Goal: Check status: Check status

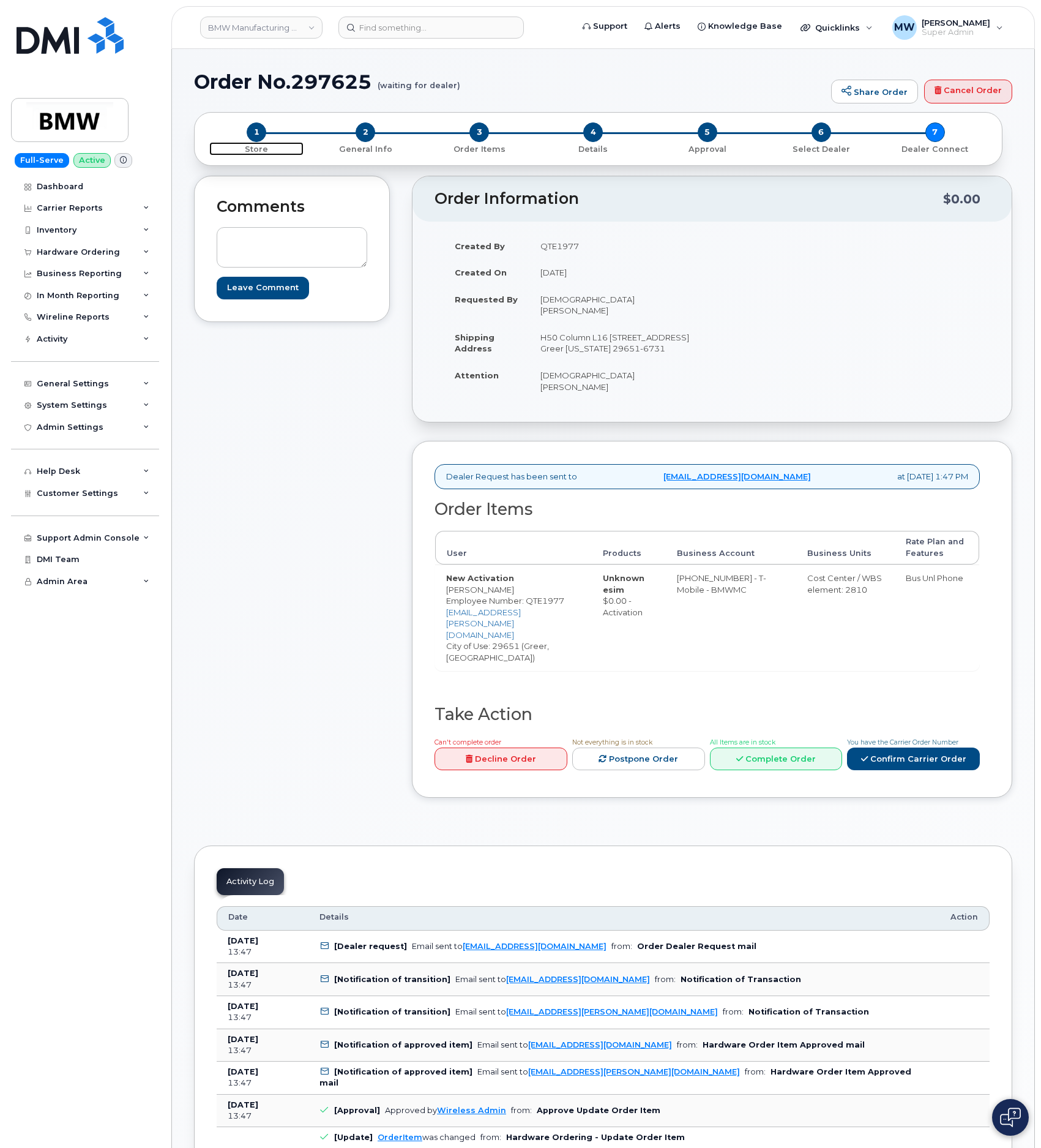
click at [256, 138] on span "1" at bounding box center [256, 132] width 20 height 20
click at [363, 134] on span "2" at bounding box center [366, 132] width 20 height 20
click at [420, 24] on input at bounding box center [431, 27] width 185 height 22
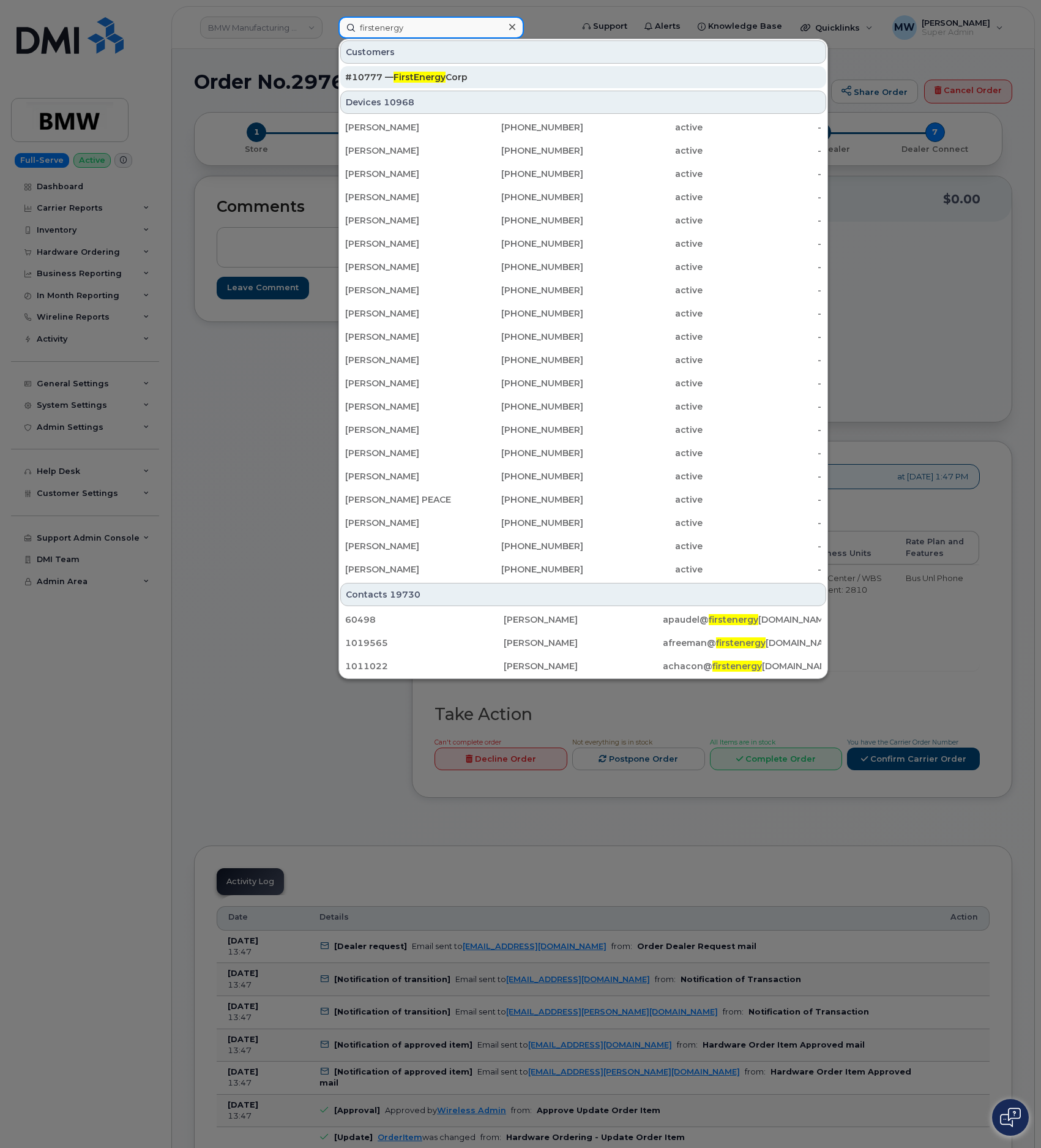
type input "firstenergy"
click at [425, 70] on div "#10777 — FirstEnergy Corp" at bounding box center [583, 77] width 476 height 22
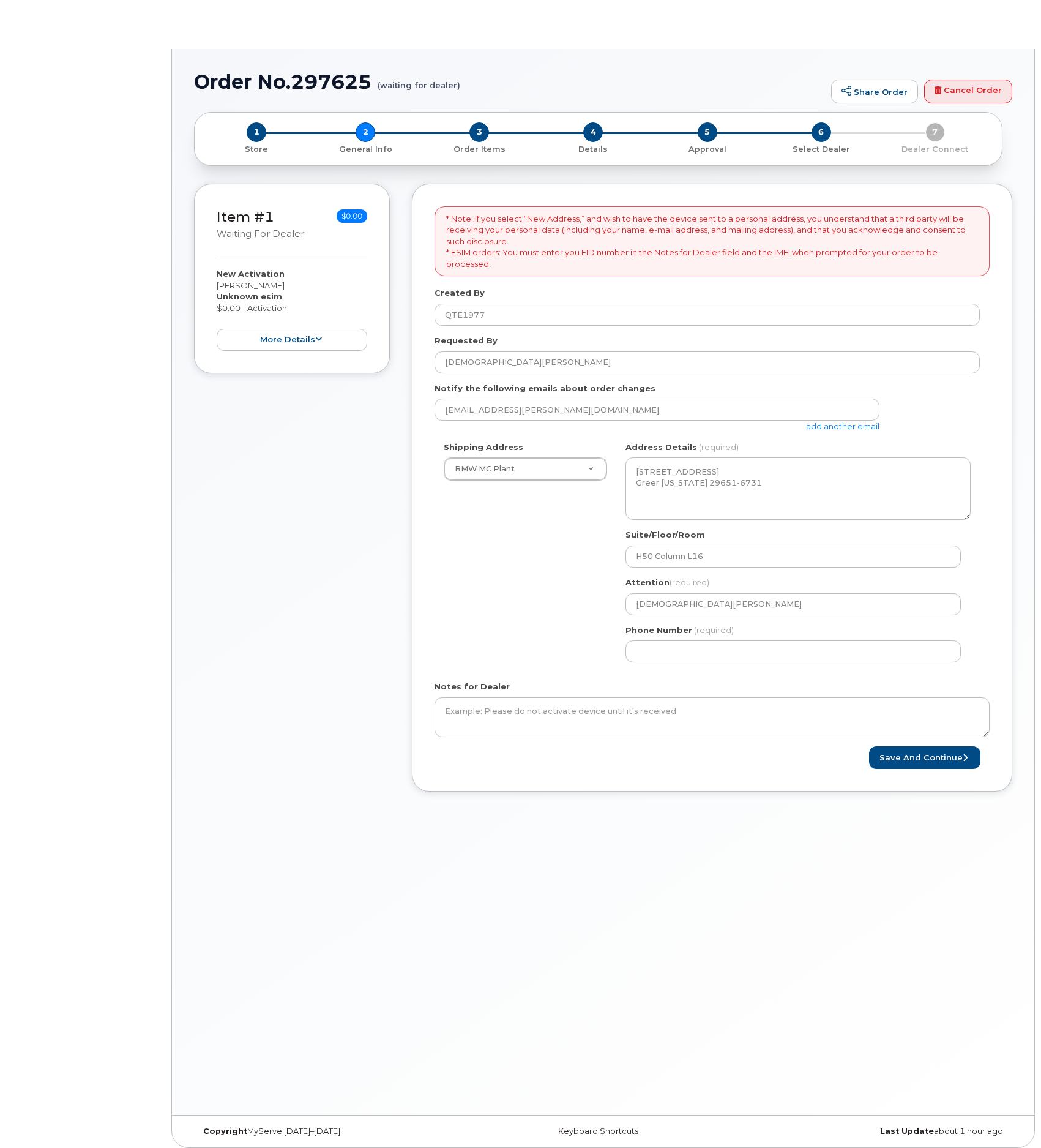
select select
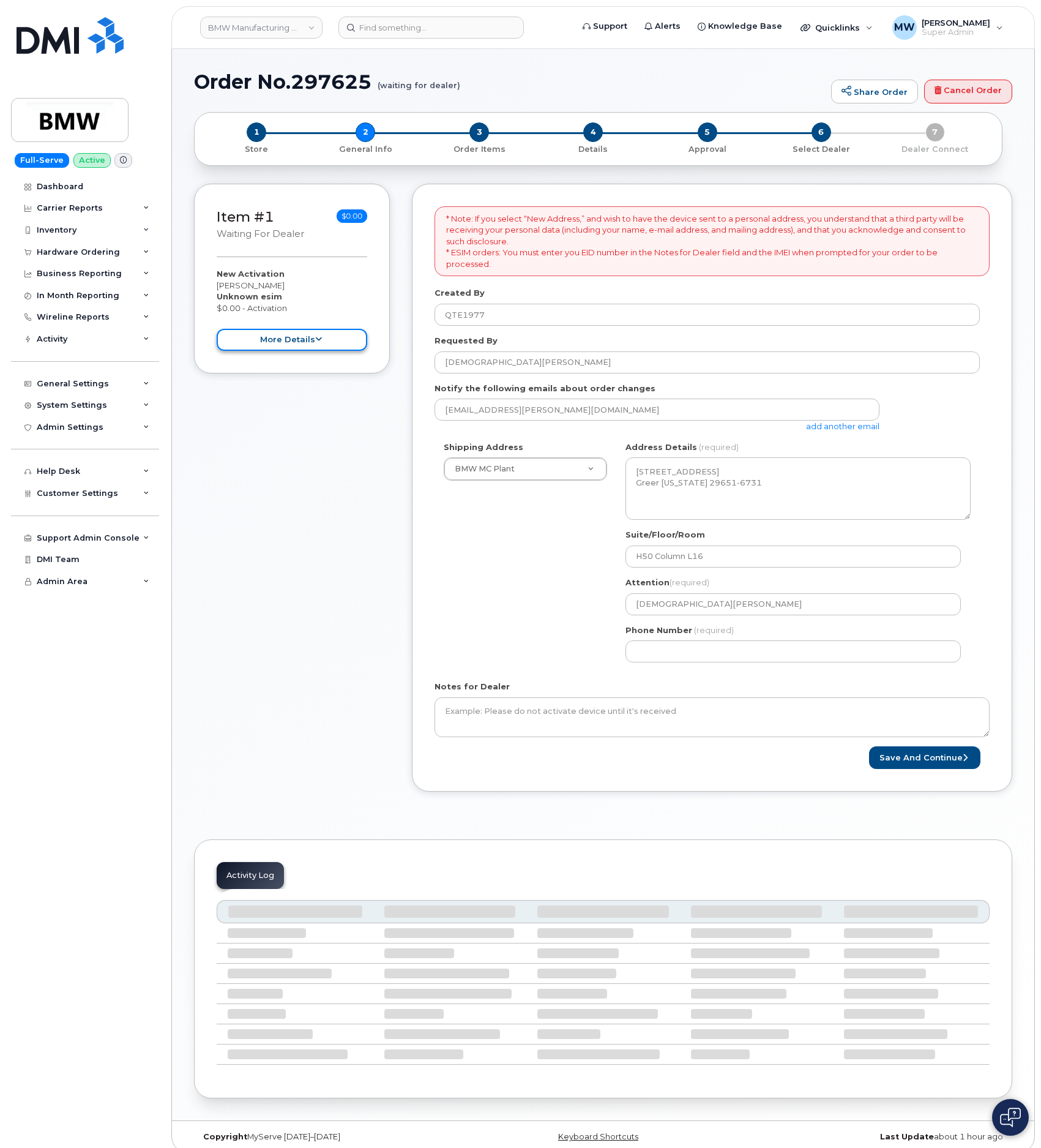
click at [306, 342] on button "more details" at bounding box center [292, 340] width 150 height 23
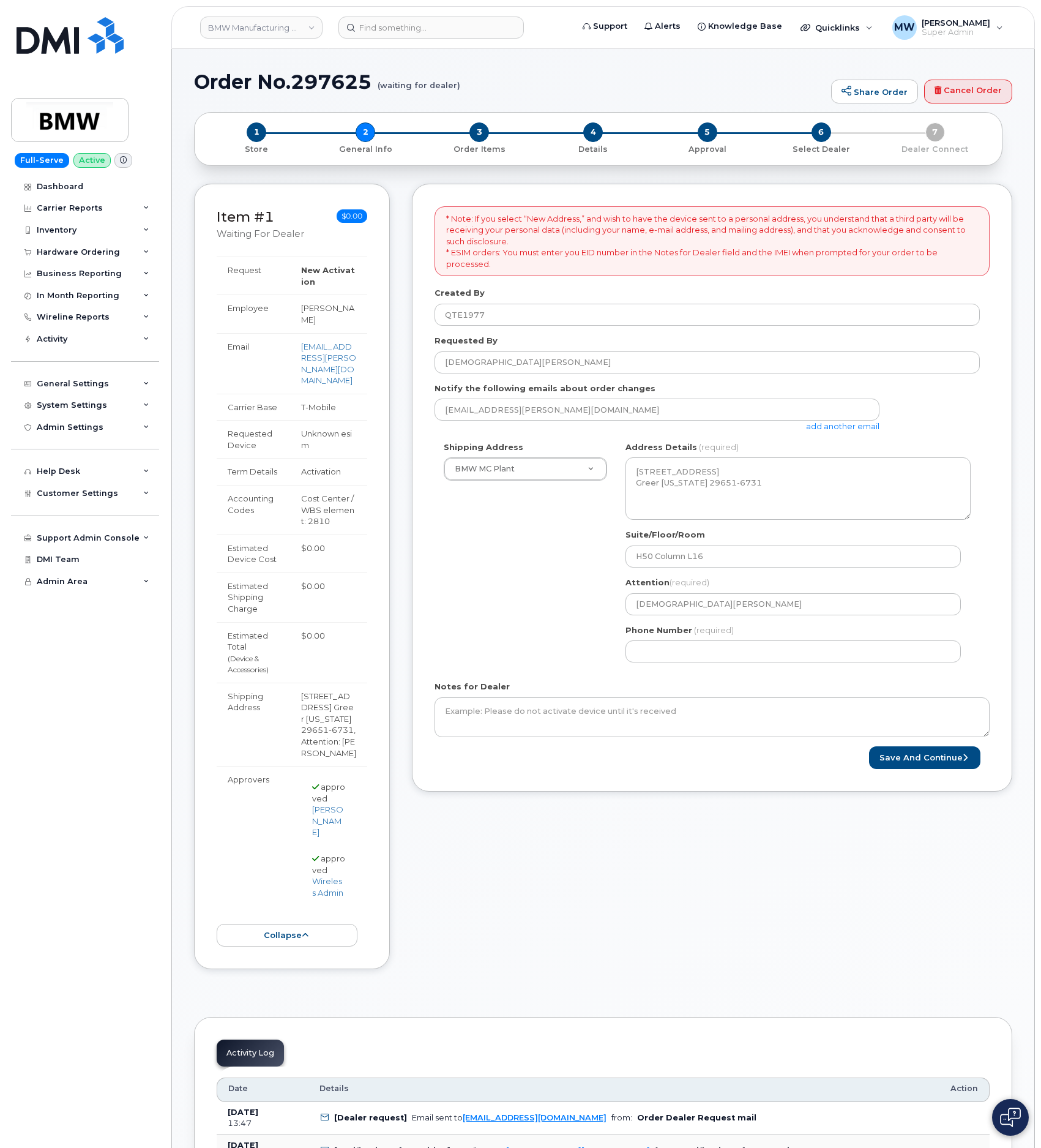
scroll to position [92, 0]
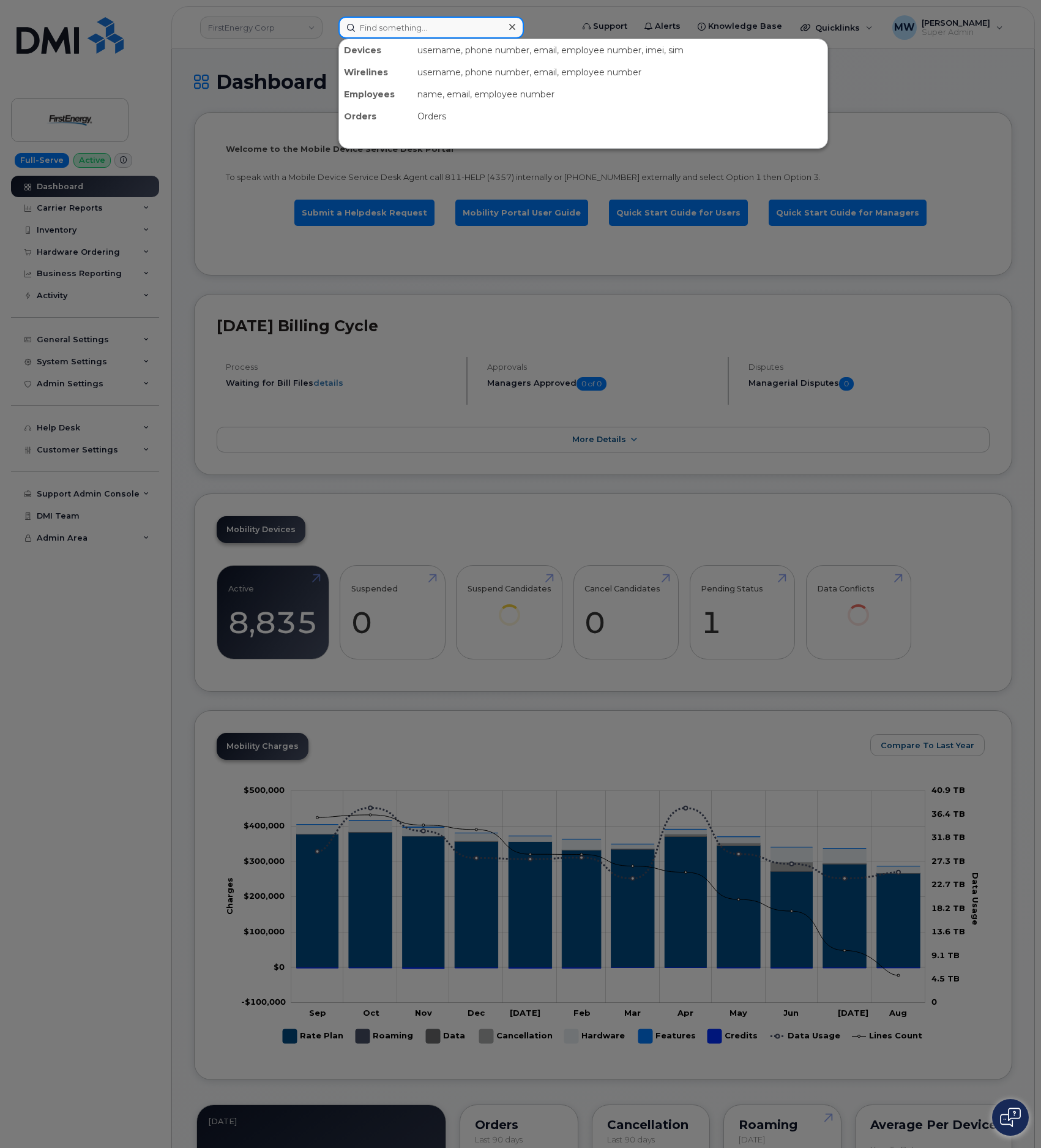
click at [381, 32] on input at bounding box center [431, 27] width 185 height 22
paste input "298751"
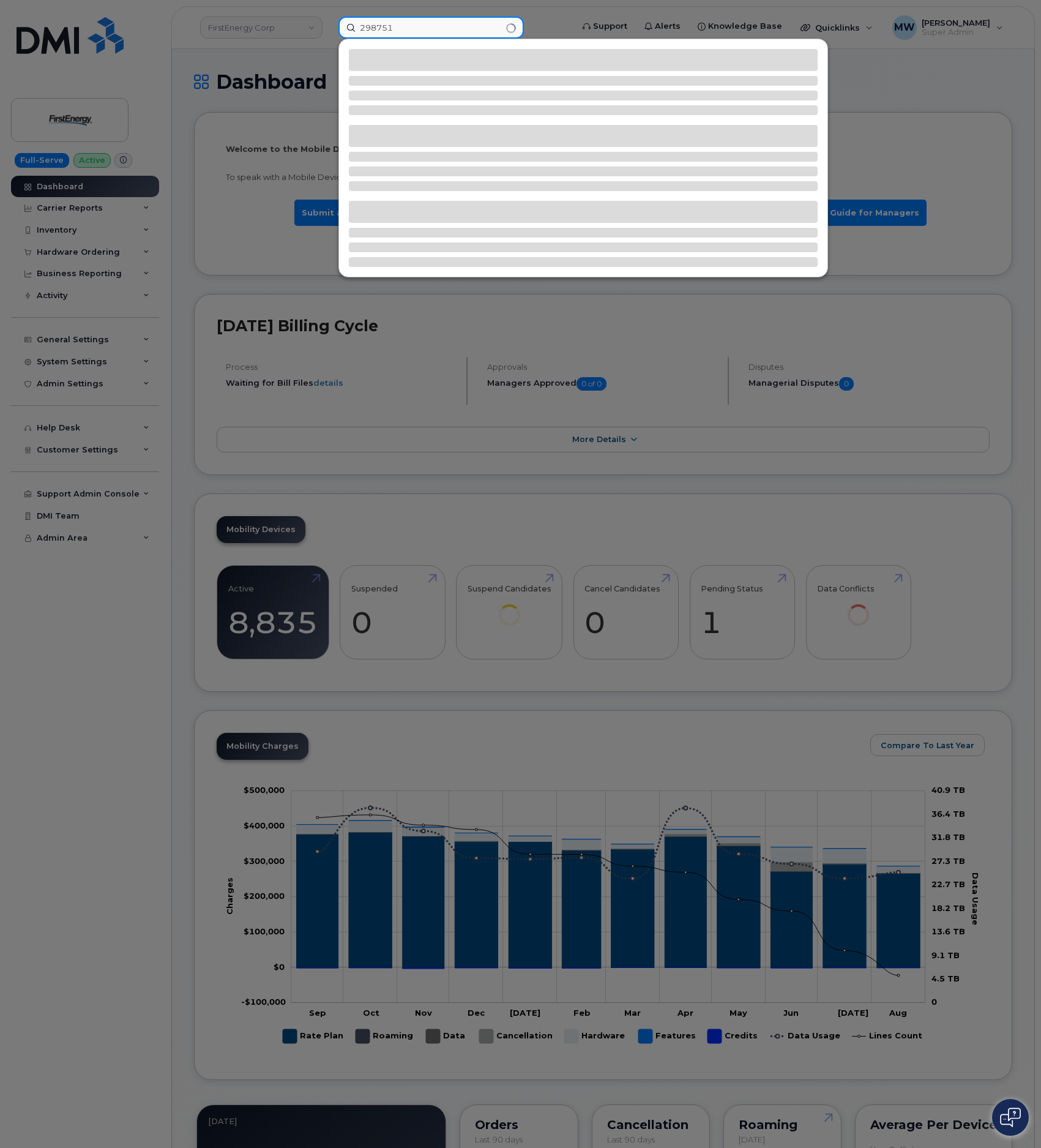
type input "298751"
click at [83, 300] on div at bounding box center [520, 574] width 1041 height 1148
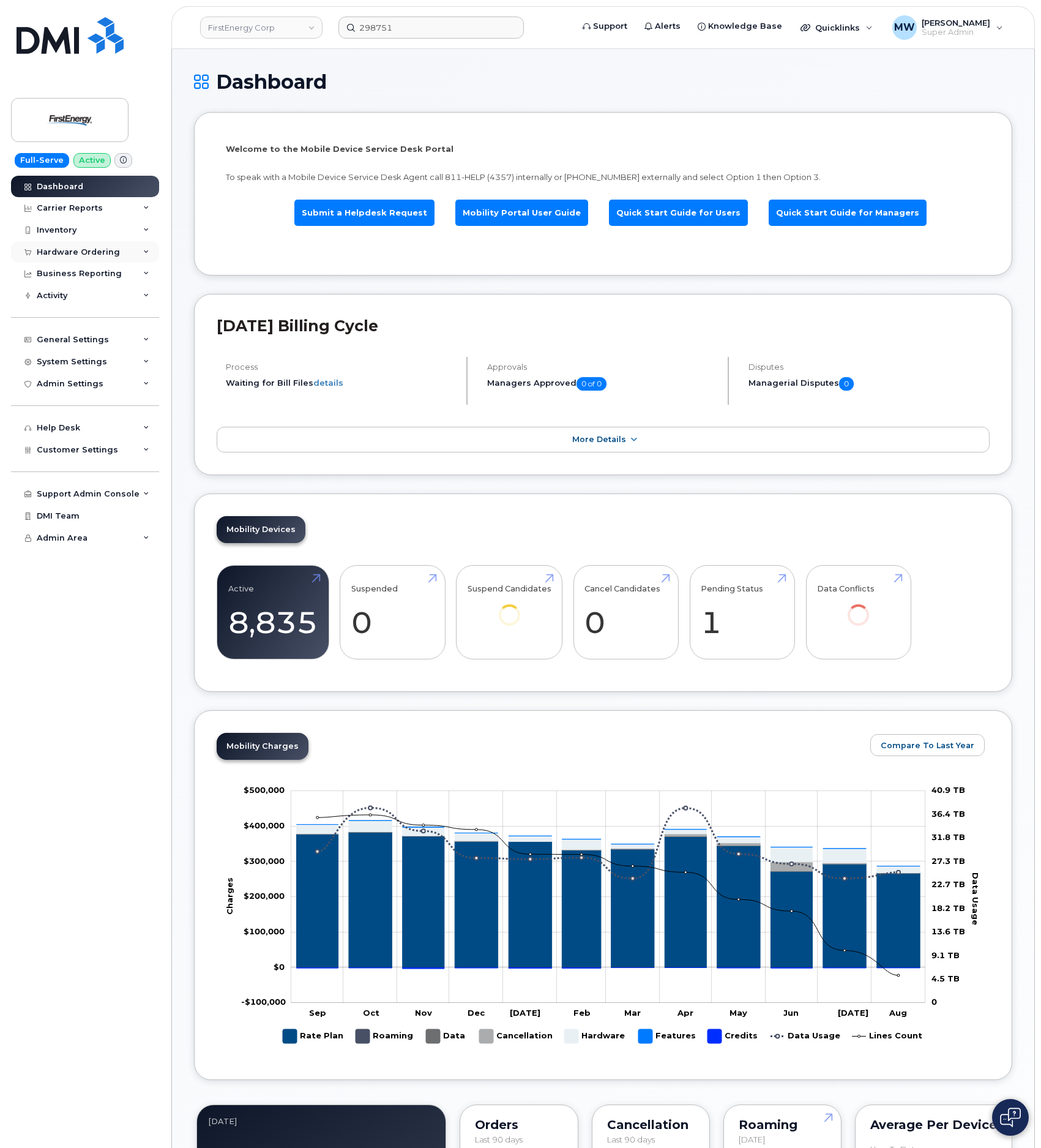
click at [83, 261] on div "Hardware Ordering" at bounding box center [85, 252] width 148 height 22
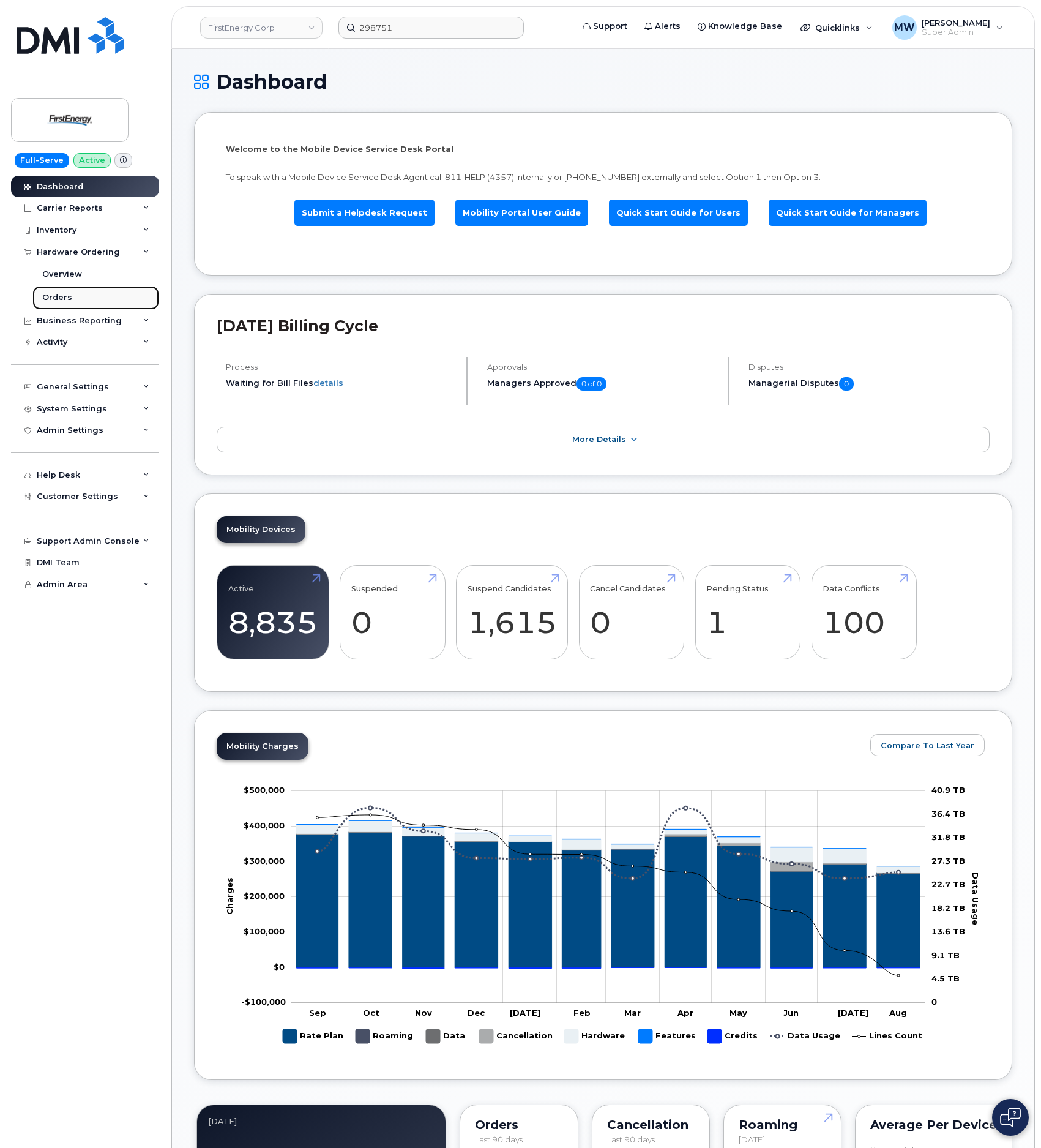
click at [61, 290] on link "Orders" at bounding box center [96, 297] width 127 height 24
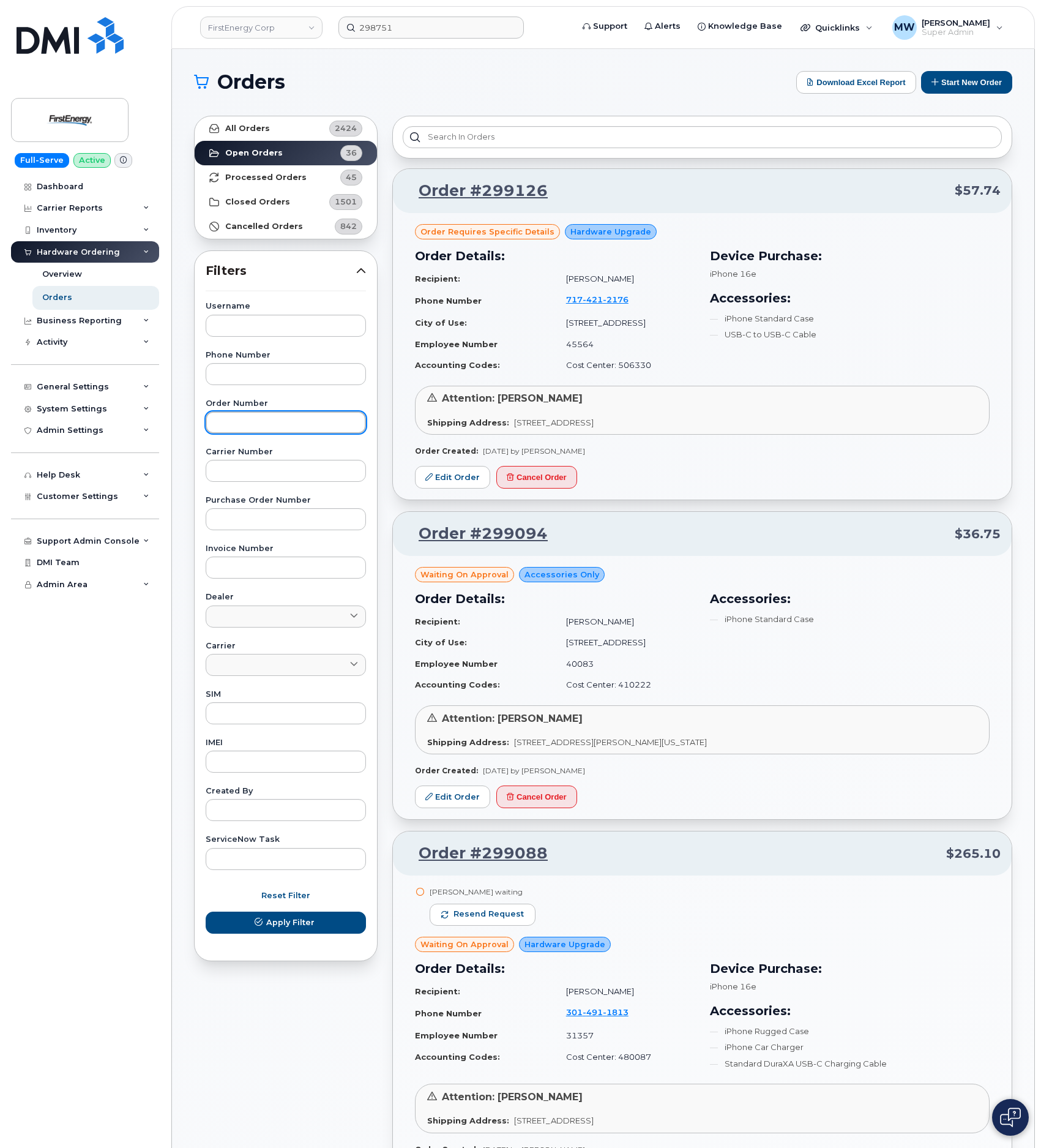
click at [305, 412] on input "text" at bounding box center [285, 422] width 160 height 22
paste input "298751"
type input "298751"
click at [206, 911] on button "Apply Filter" at bounding box center [285, 922] width 160 height 22
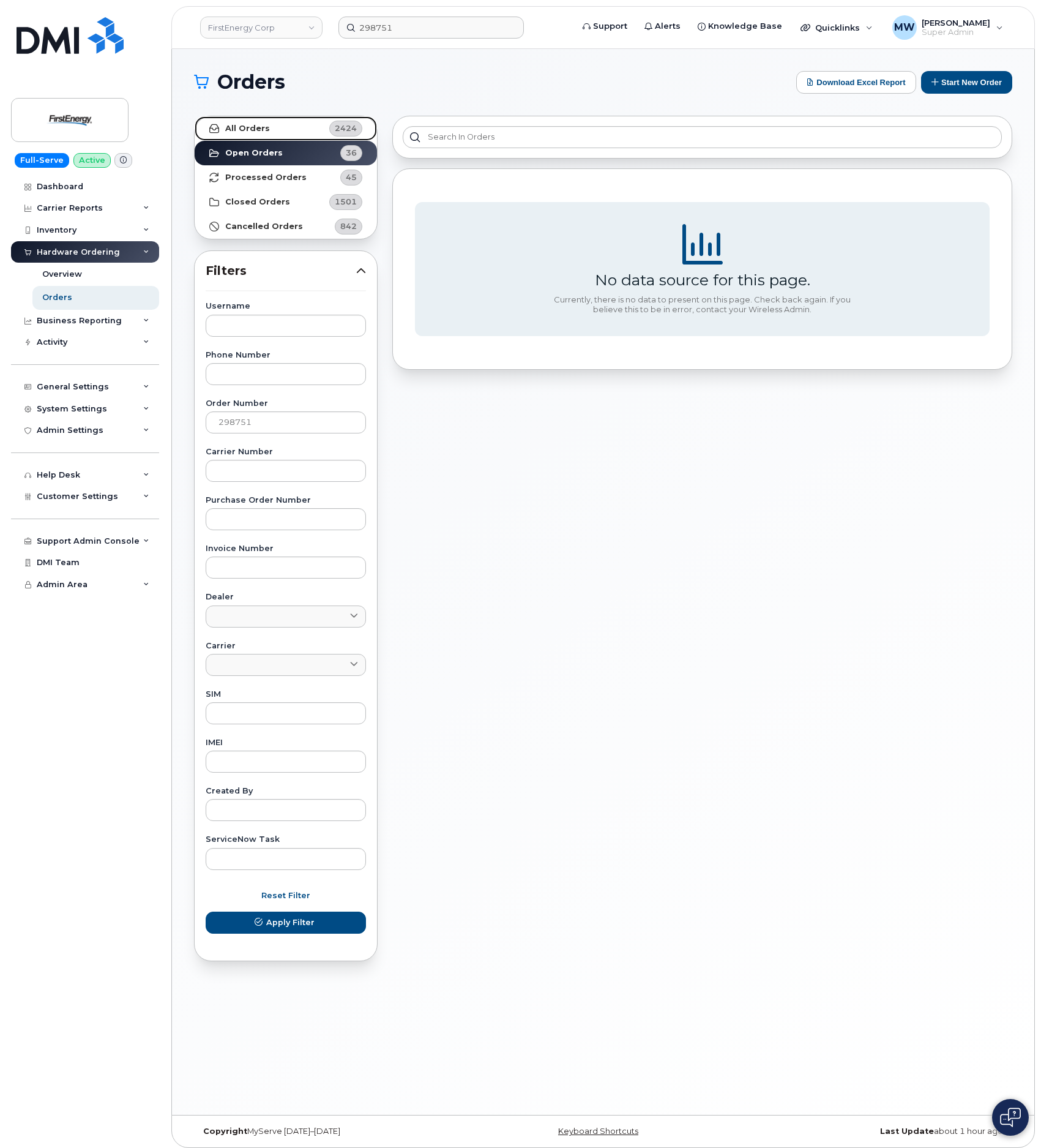
click at [268, 134] on link "All Orders 2424" at bounding box center [286, 128] width 182 height 24
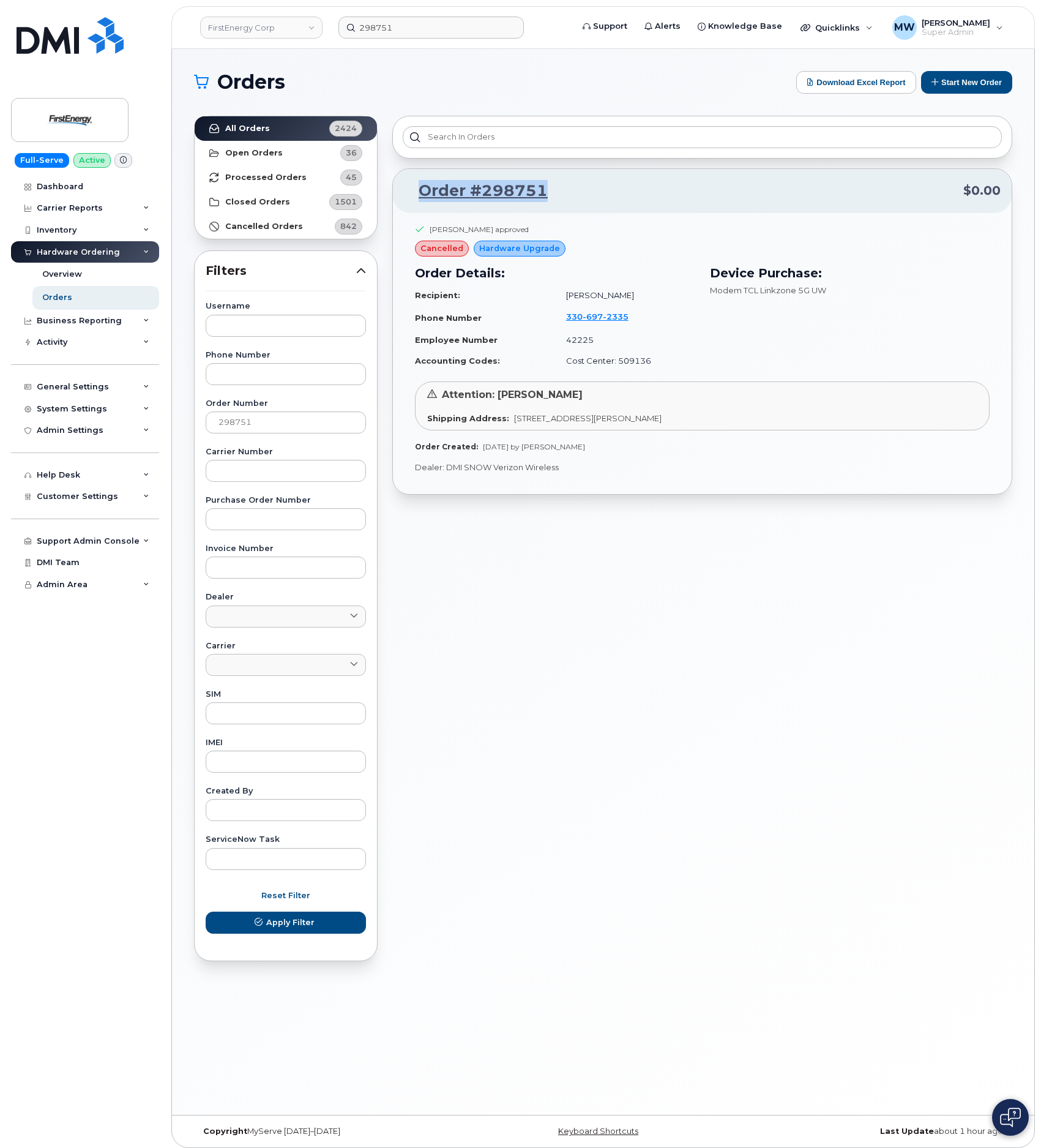
drag, startPoint x: 543, startPoint y: 191, endPoint x: 344, endPoint y: 173, distance: 199.8
click at [411, 209] on div "Order #298751 $0.00" at bounding box center [703, 191] width 619 height 44
copy link "Order #298751"
click at [492, 189] on link "Order #298751" at bounding box center [476, 190] width 144 height 22
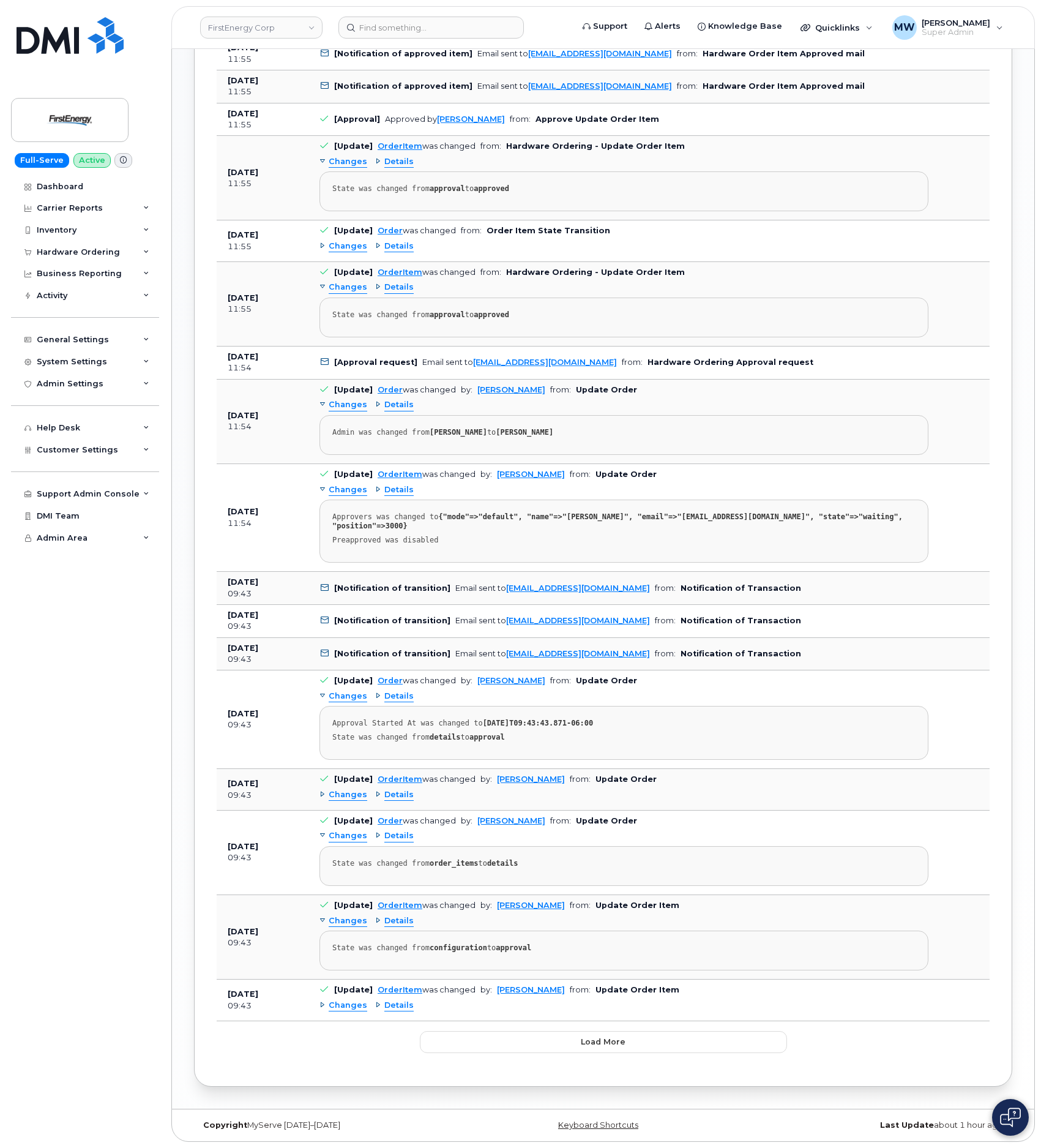
scroll to position [430, 0]
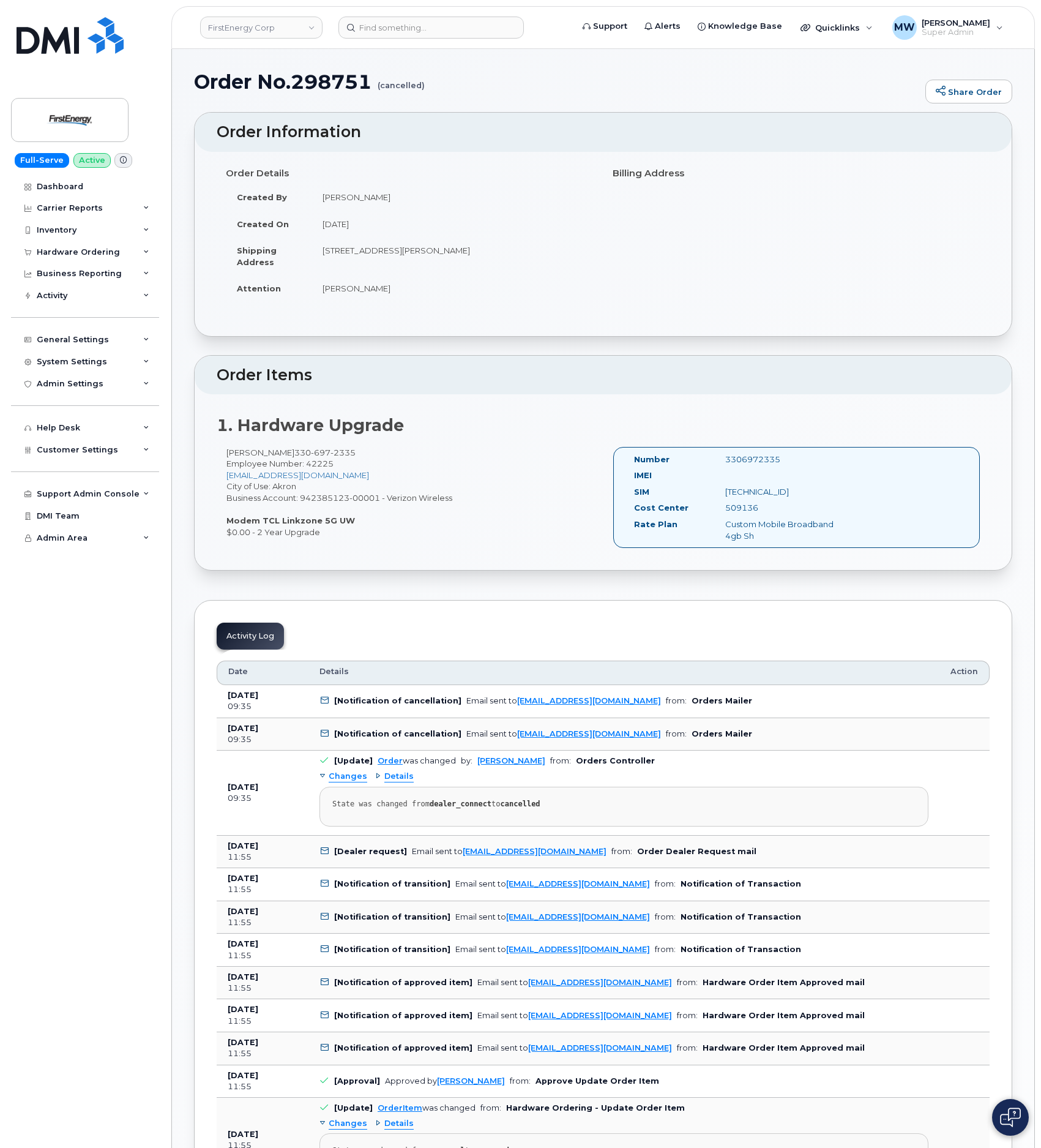
scroll to position [430, 0]
